Goal: Information Seeking & Learning: Learn about a topic

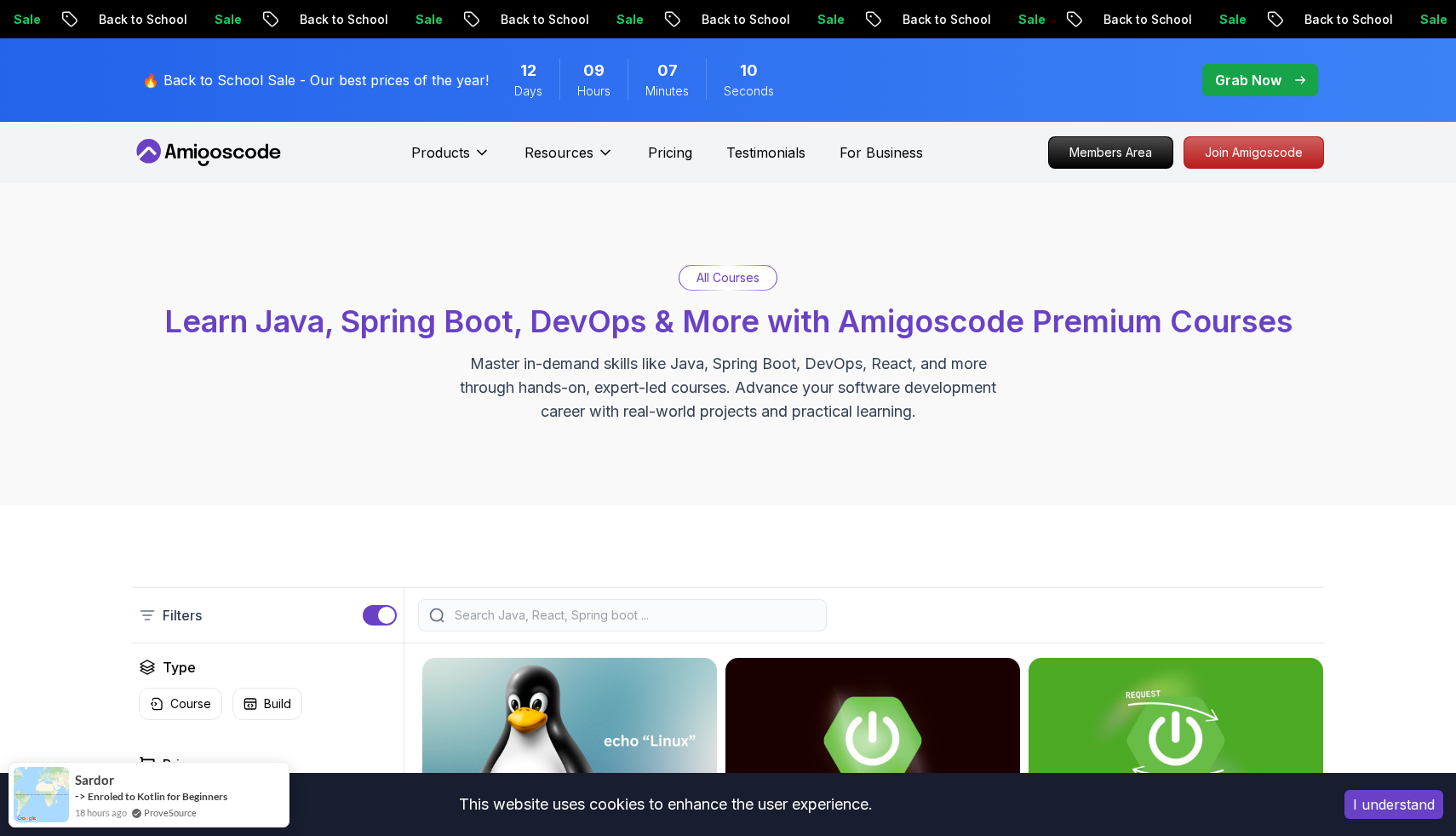
click at [705, 615] on input "search" at bounding box center [634, 615] width 365 height 17
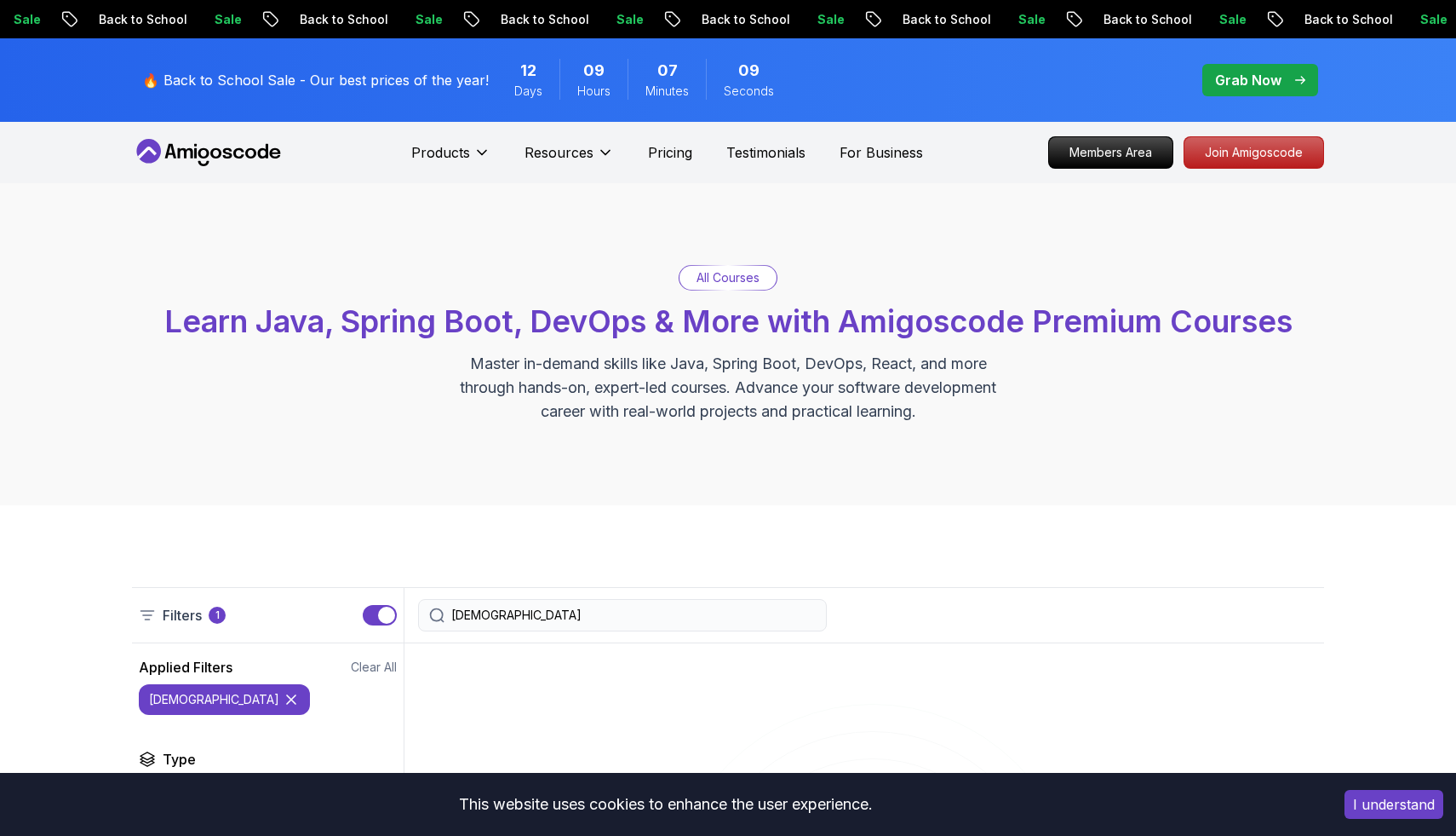
type input "rabbit"
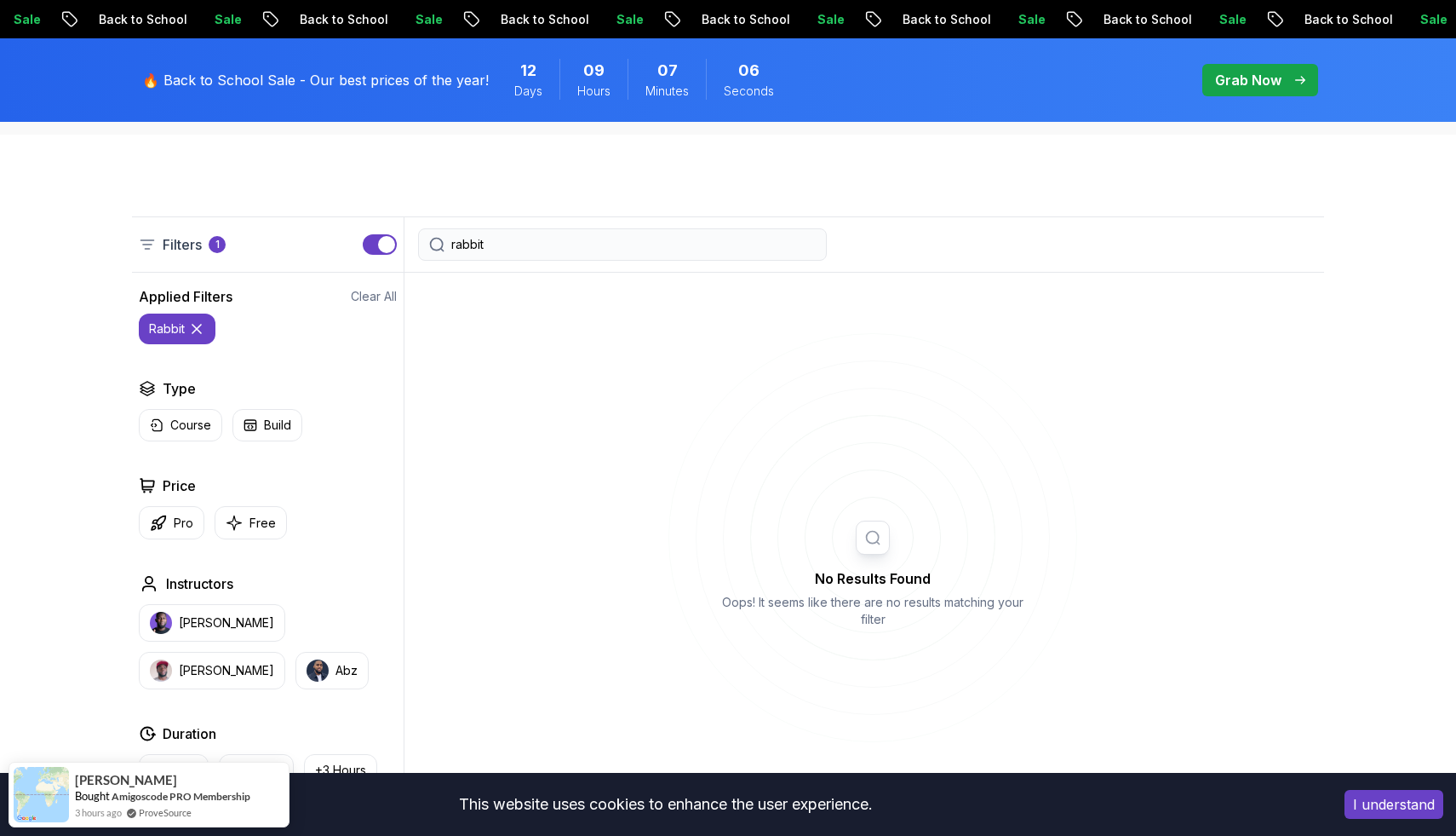
scroll to position [375, 0]
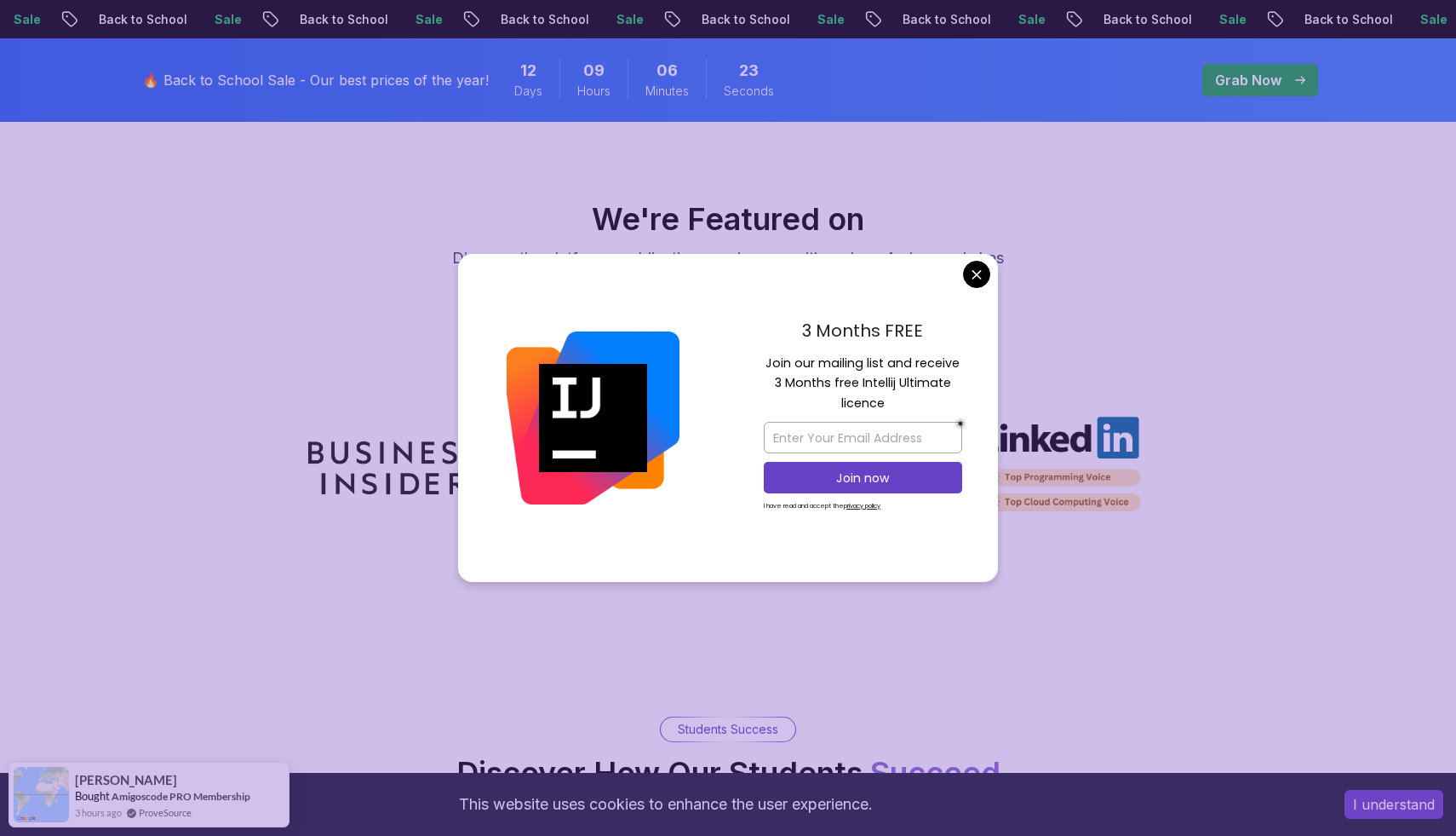
scroll to position [5029, 0]
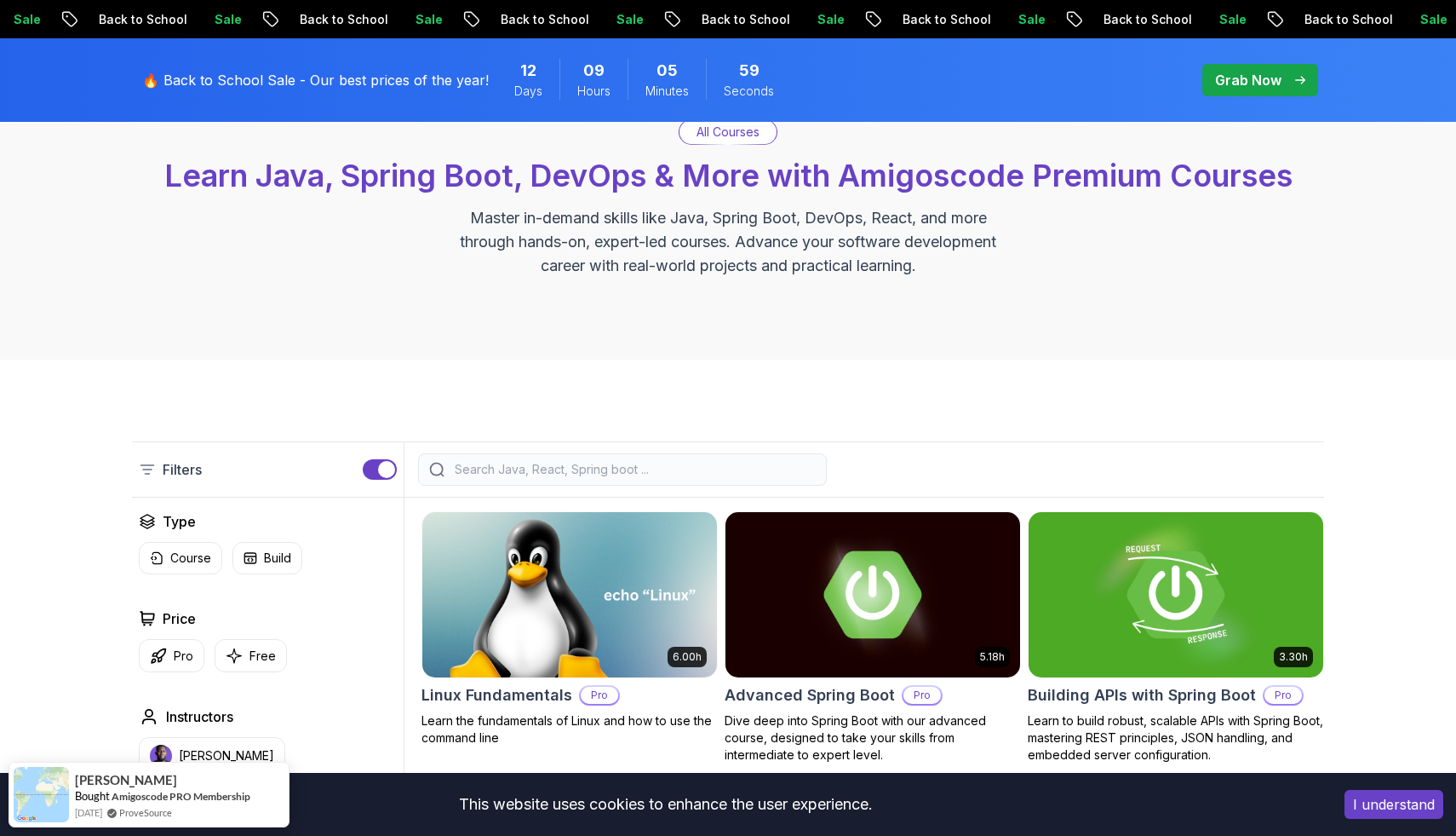
scroll to position [0, 0]
